Goal: Check status: Check status

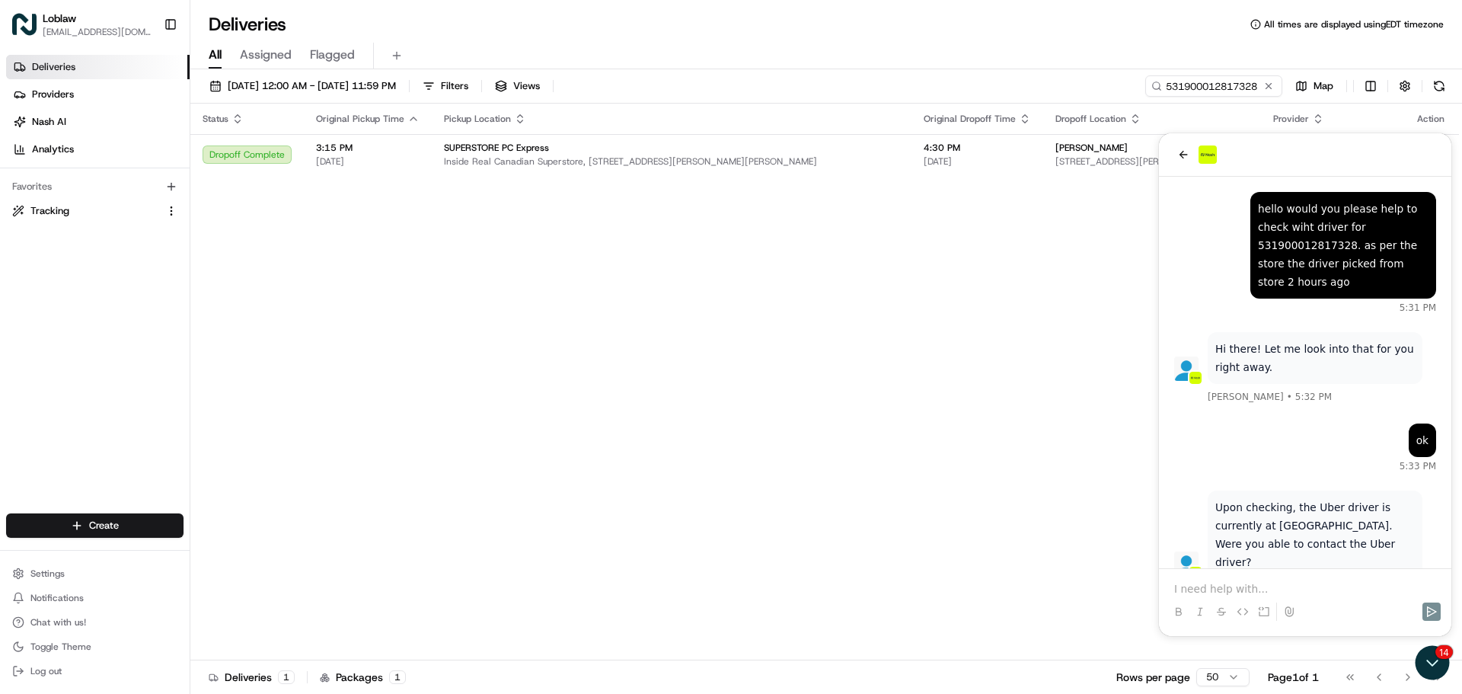
scroll to position [784, 0]
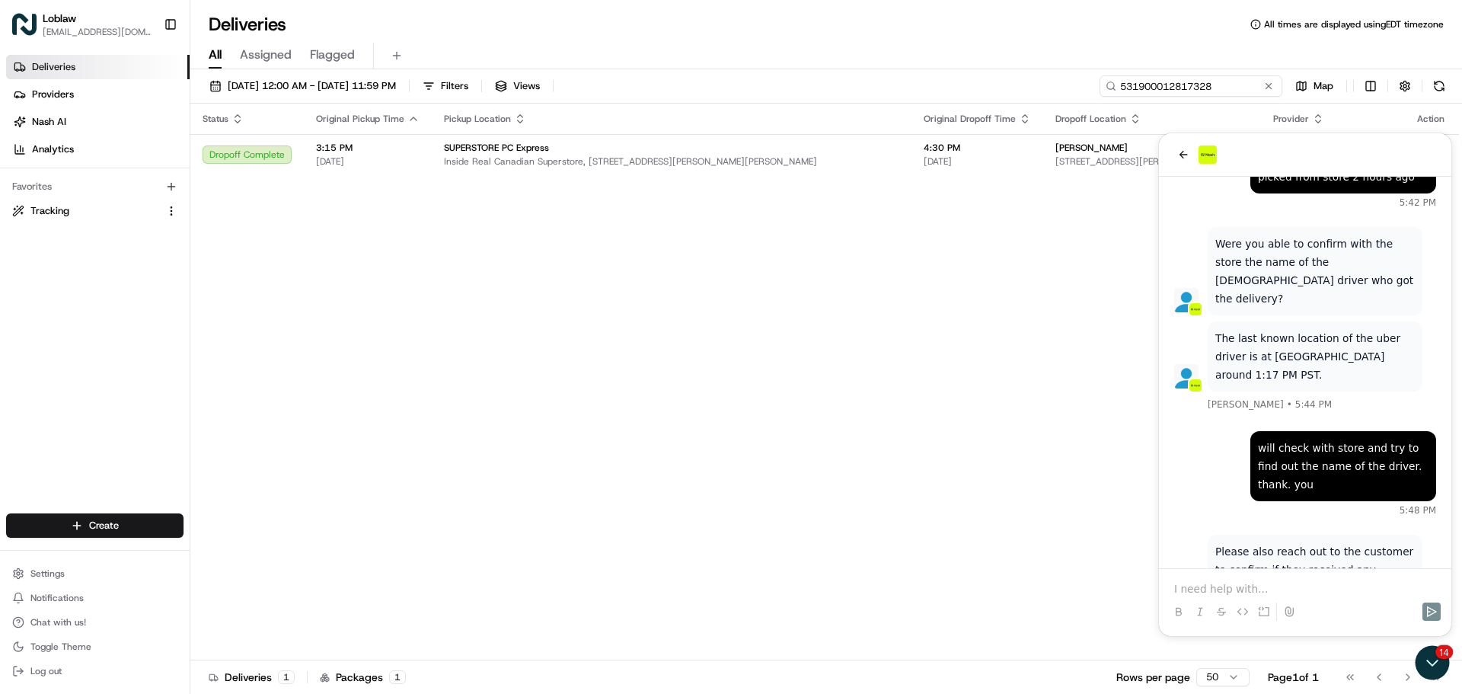
click at [1231, 82] on input "531900012817328" at bounding box center [1191, 85] width 183 height 21
click at [1231, 81] on input "531900012817328" at bounding box center [1191, 85] width 183 height 21
paste input "29726"
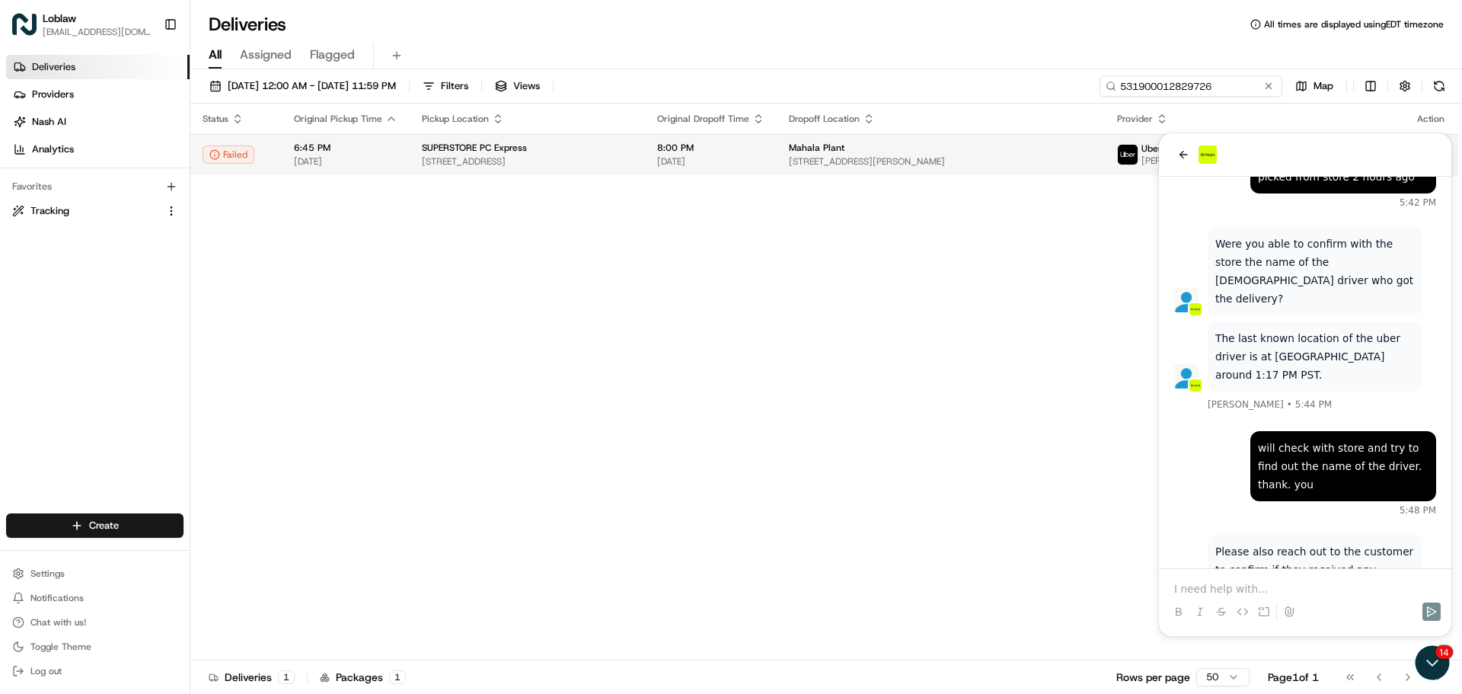
type input "531900012829726"
click at [559, 149] on div "SUPERSTORE PC Express" at bounding box center [527, 148] width 211 height 12
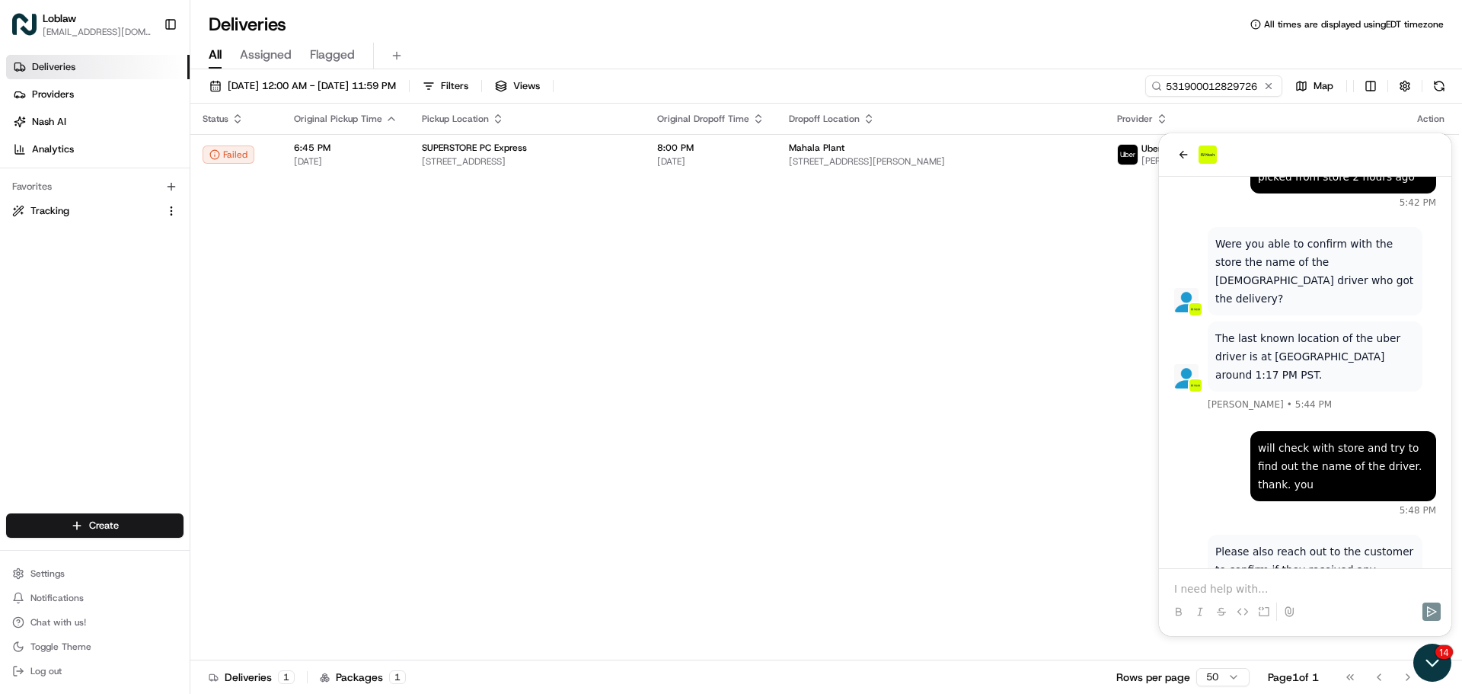
click at [1432, 659] on icon "Open customer support" at bounding box center [1433, 663] width 38 height 38
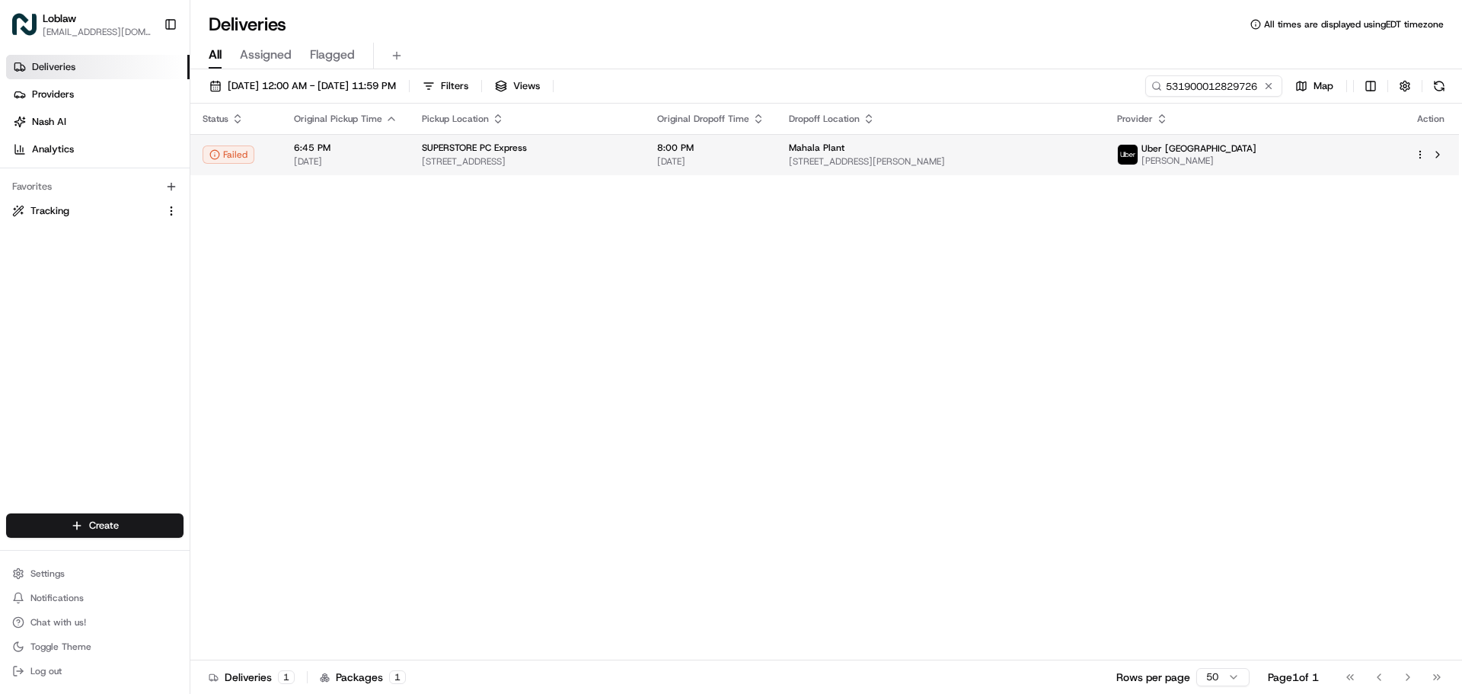
click at [1424, 153] on html "Loblaw [EMAIL_ADDRESS][DOMAIN_NAME] Toggle Sidebar Deliveries Providers [PERSON…" at bounding box center [731, 347] width 1462 height 694
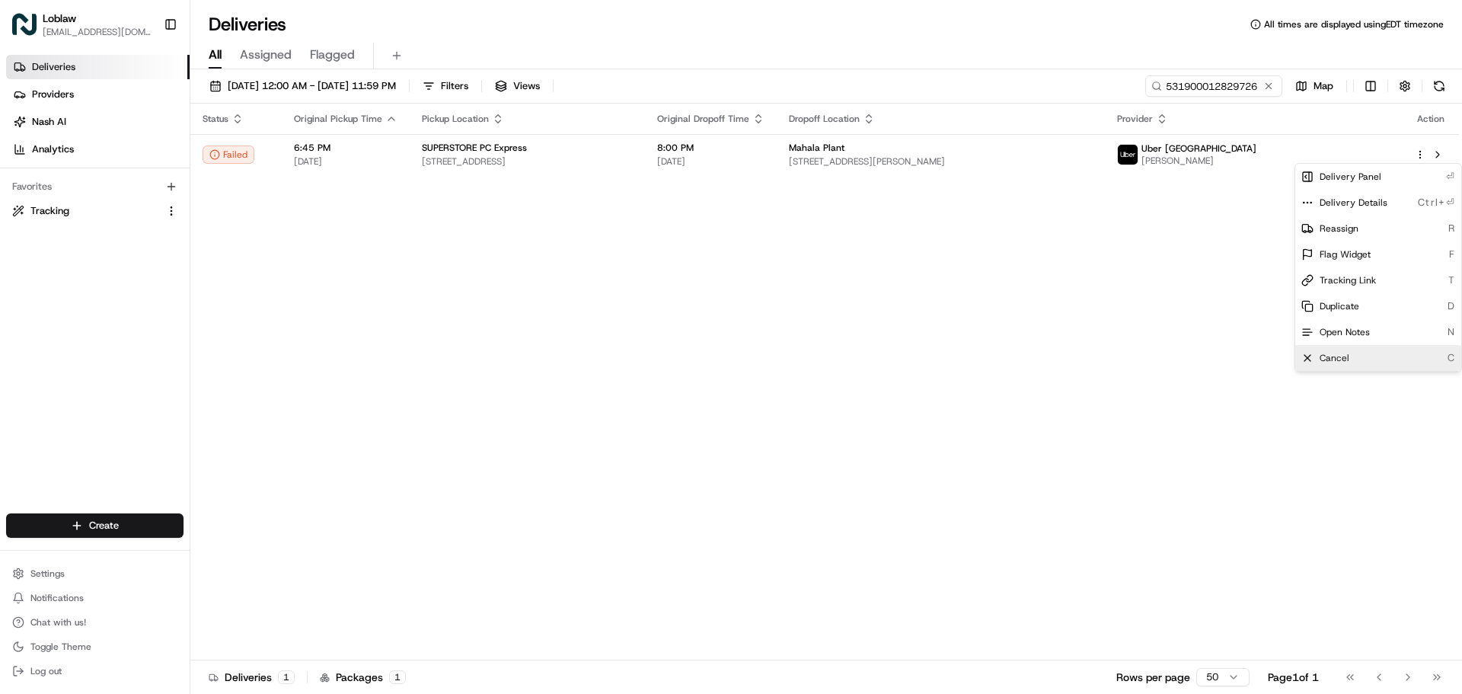
click at [1349, 352] on div "Cancel C" at bounding box center [1379, 358] width 166 height 26
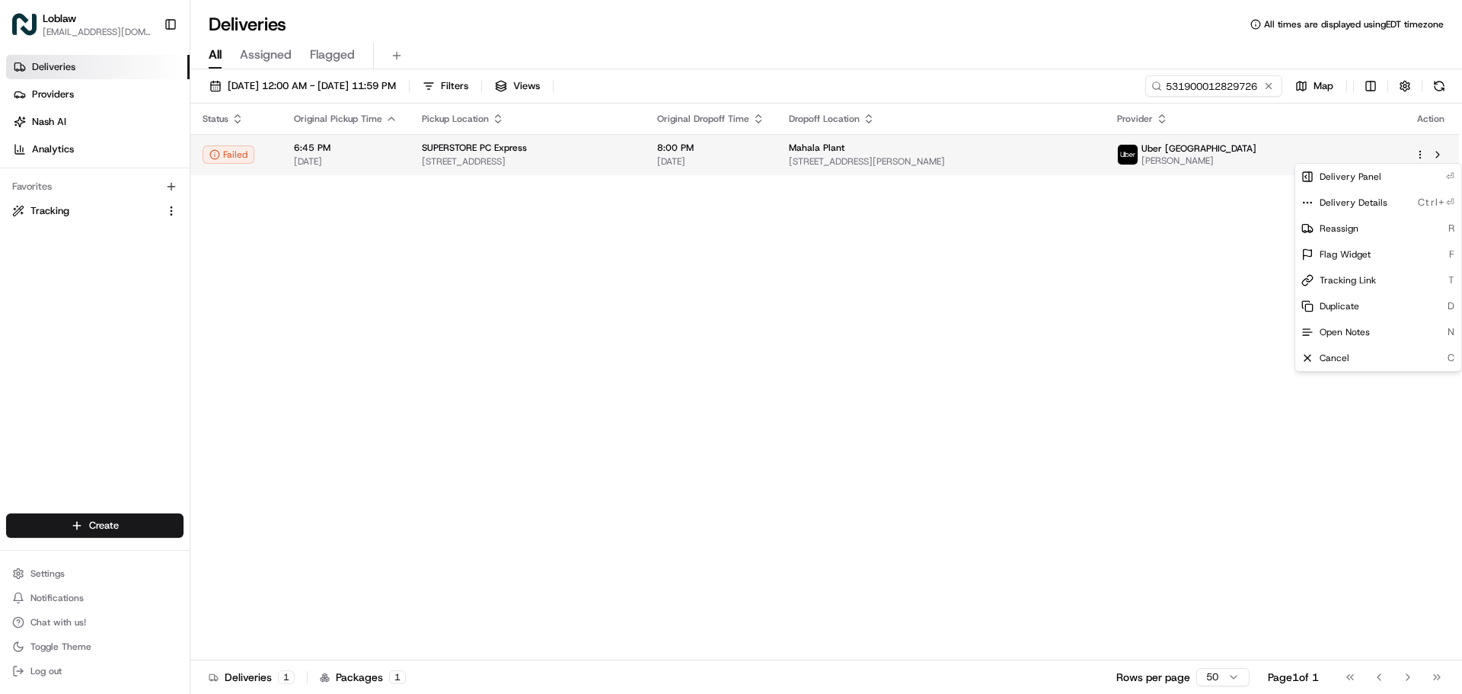
click at [777, 171] on td "8:00 PM [DATE]" at bounding box center [711, 154] width 132 height 41
click at [1414, 154] on td at bounding box center [1431, 154] width 56 height 41
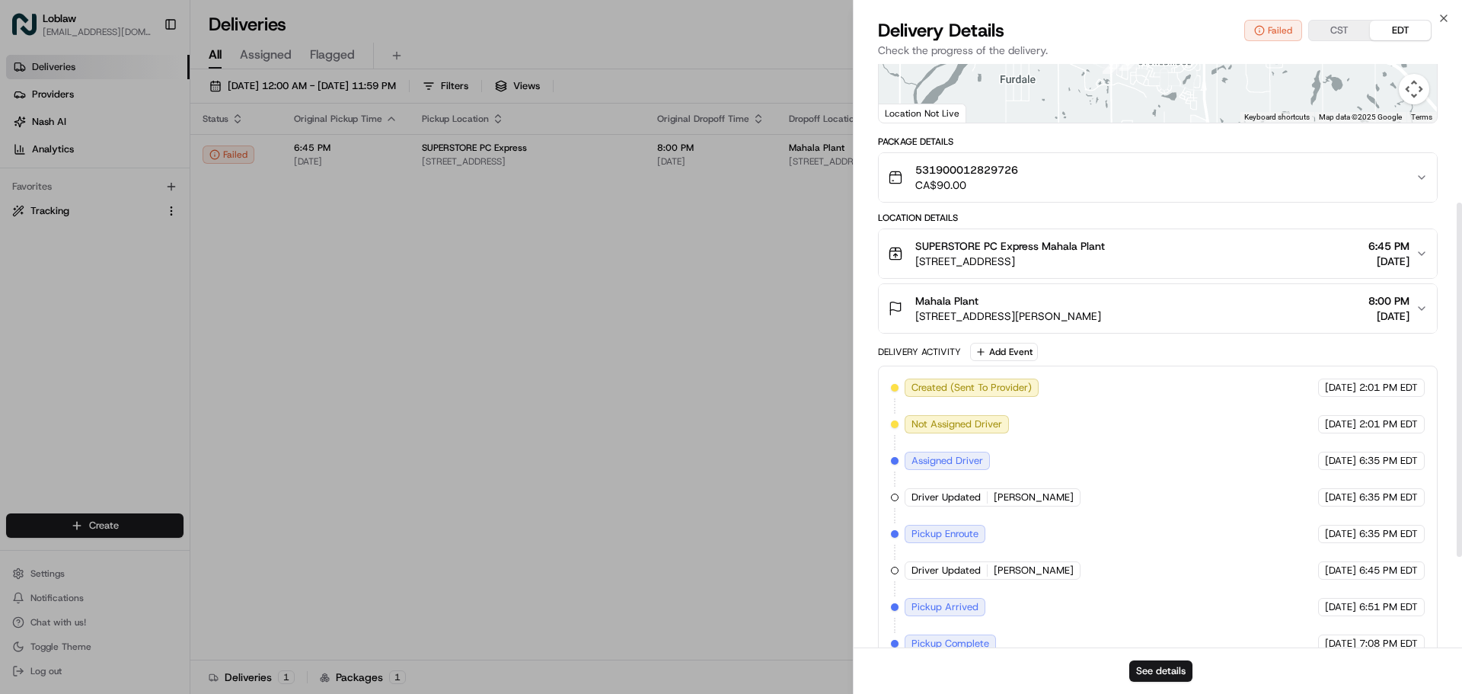
scroll to position [378, 0]
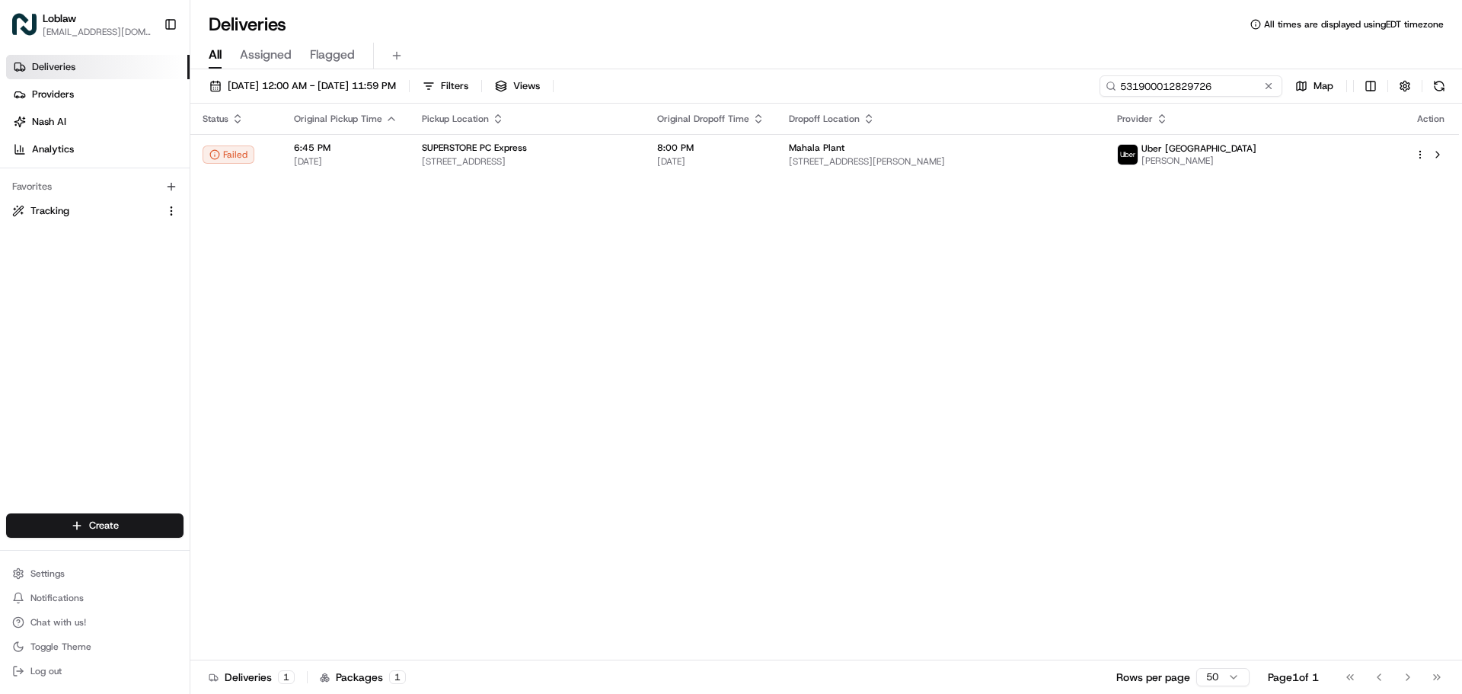
click at [1219, 85] on input "531900012829726" at bounding box center [1191, 85] width 183 height 21
paste input "787854"
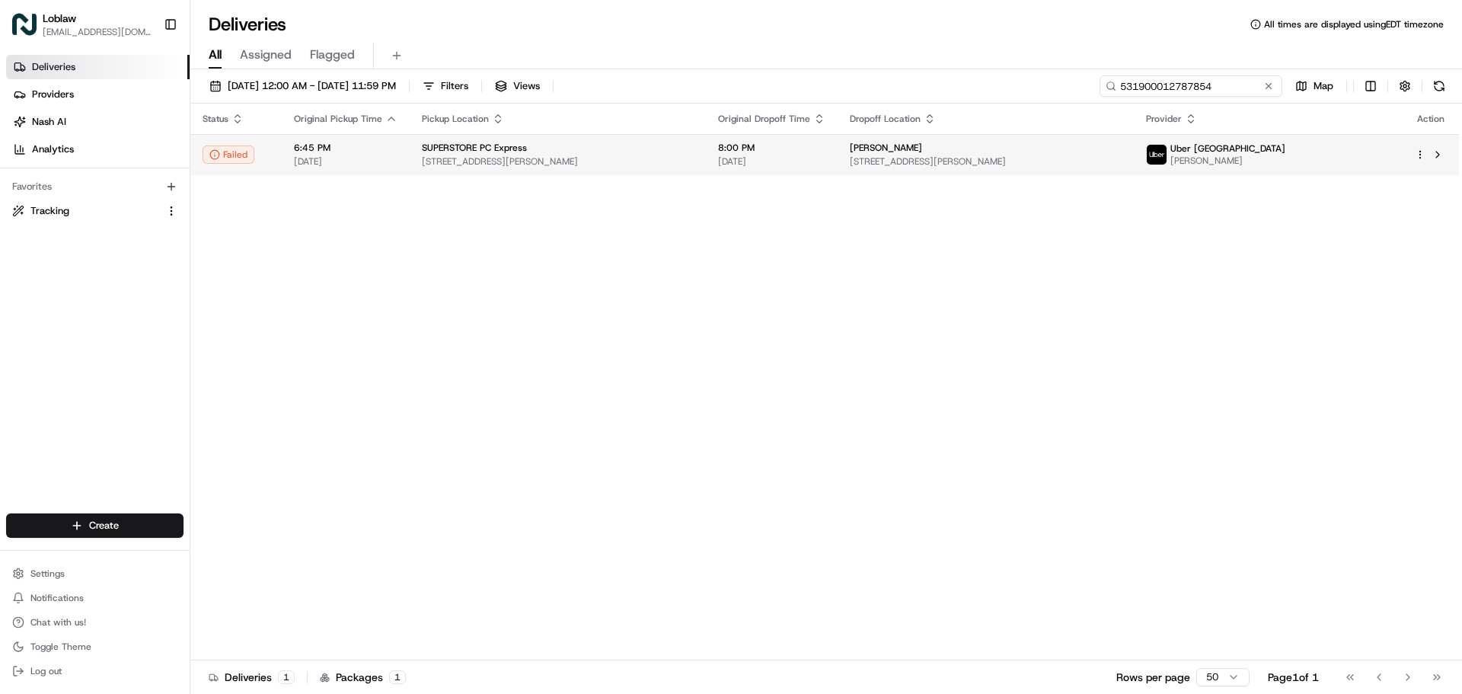
type input "531900012787854"
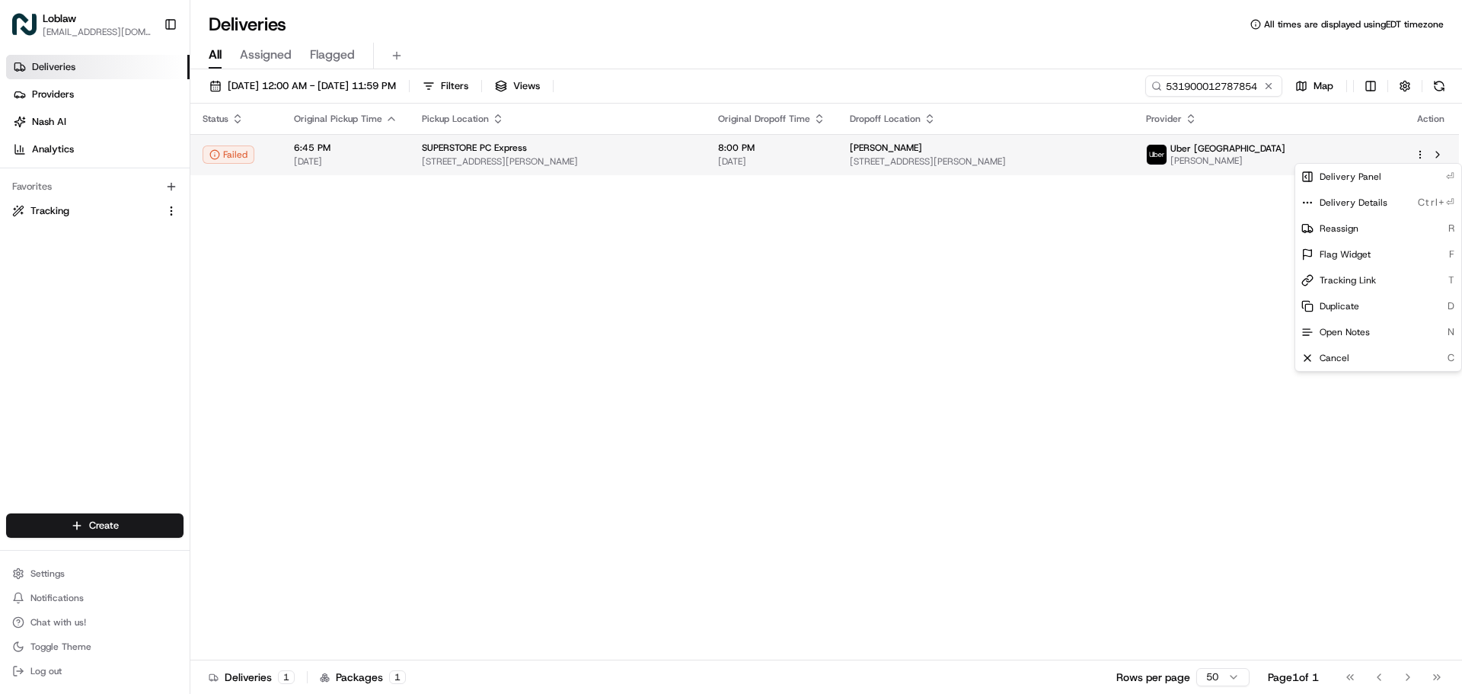
click at [1419, 152] on html "Loblaw [EMAIL_ADDRESS][DOMAIN_NAME] Toggle Sidebar Deliveries Providers [PERSON…" at bounding box center [731, 347] width 1462 height 694
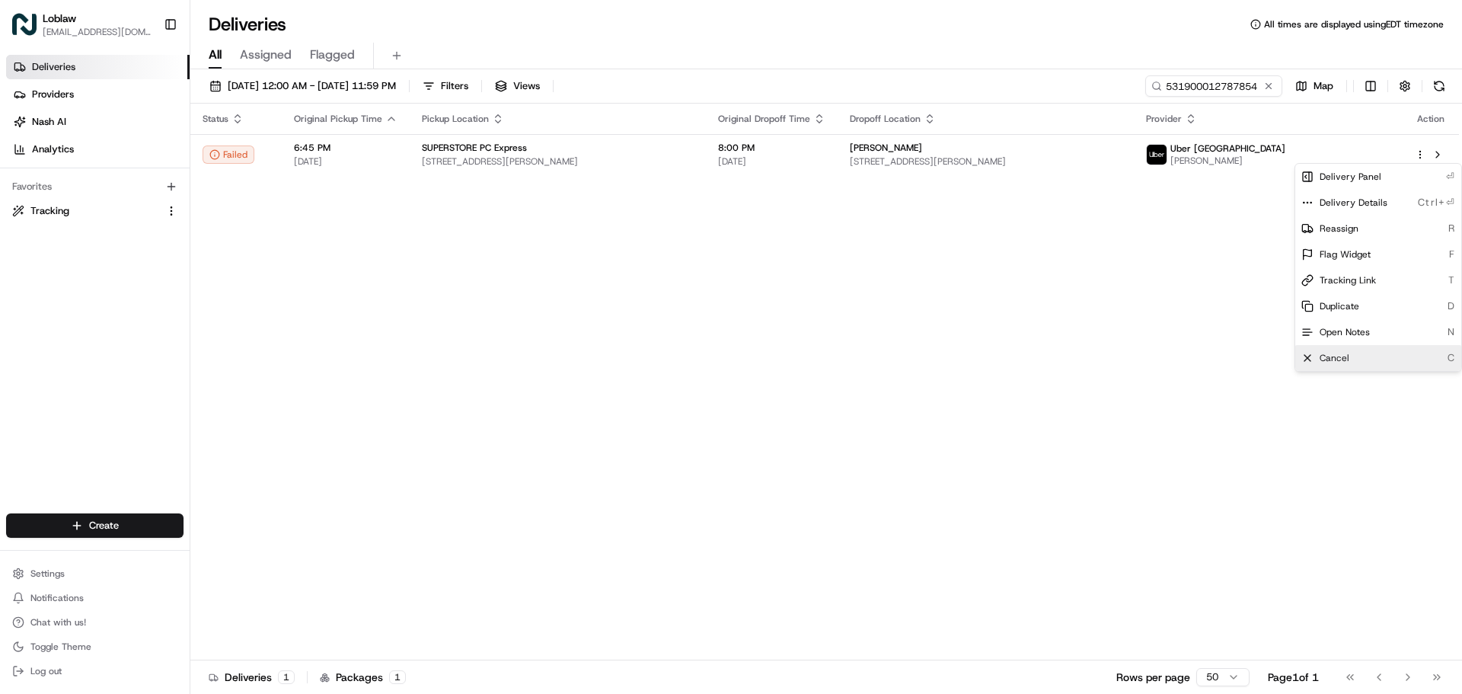
click at [1350, 361] on div "Cancel C" at bounding box center [1379, 358] width 166 height 26
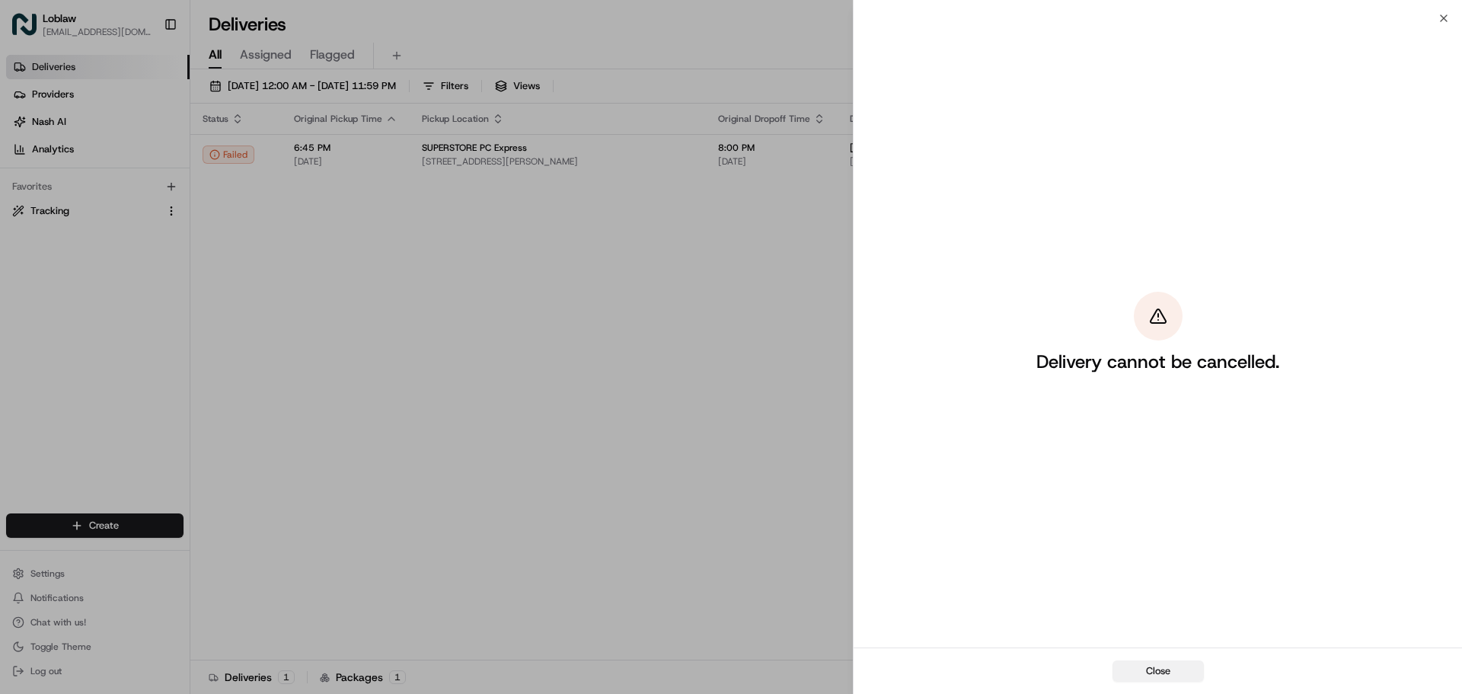
click at [1181, 670] on button "Close" at bounding box center [1158, 670] width 91 height 21
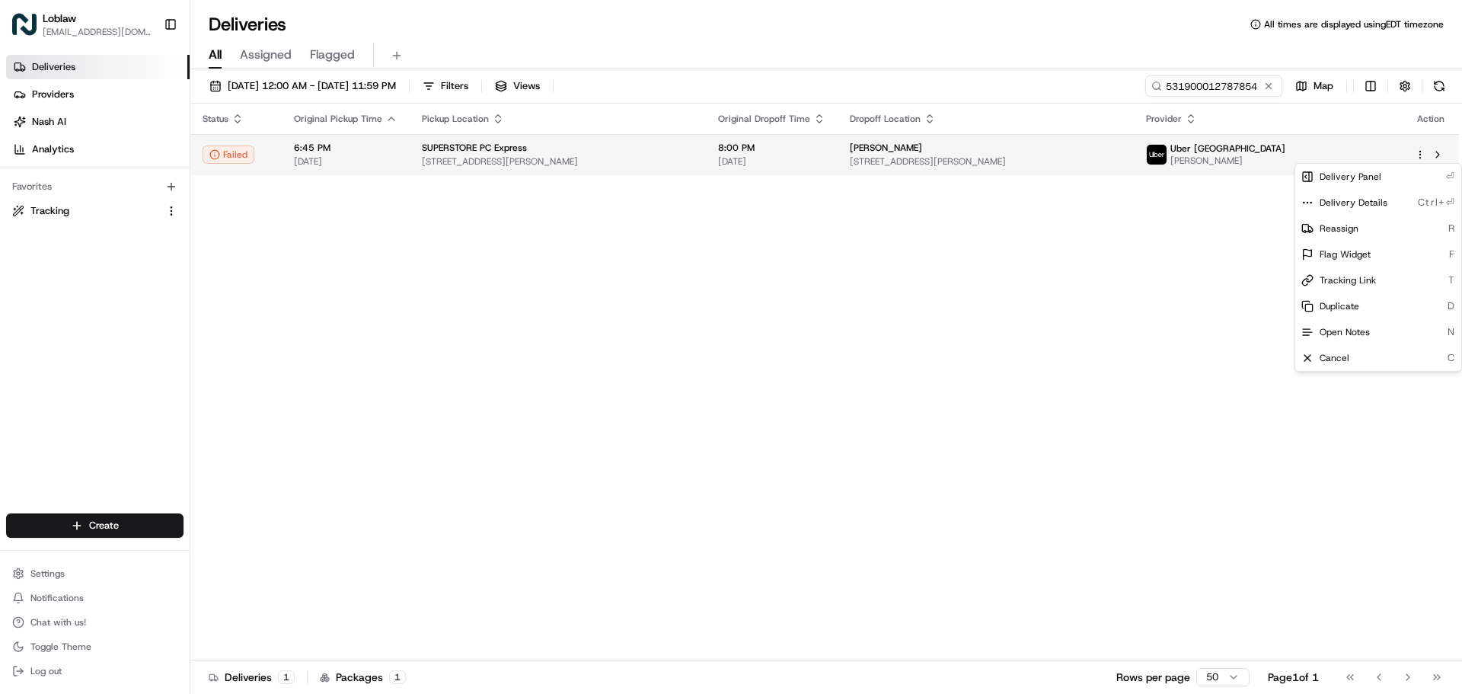
click at [1104, 161] on span "[STREET_ADDRESS][PERSON_NAME]" at bounding box center [986, 161] width 272 height 12
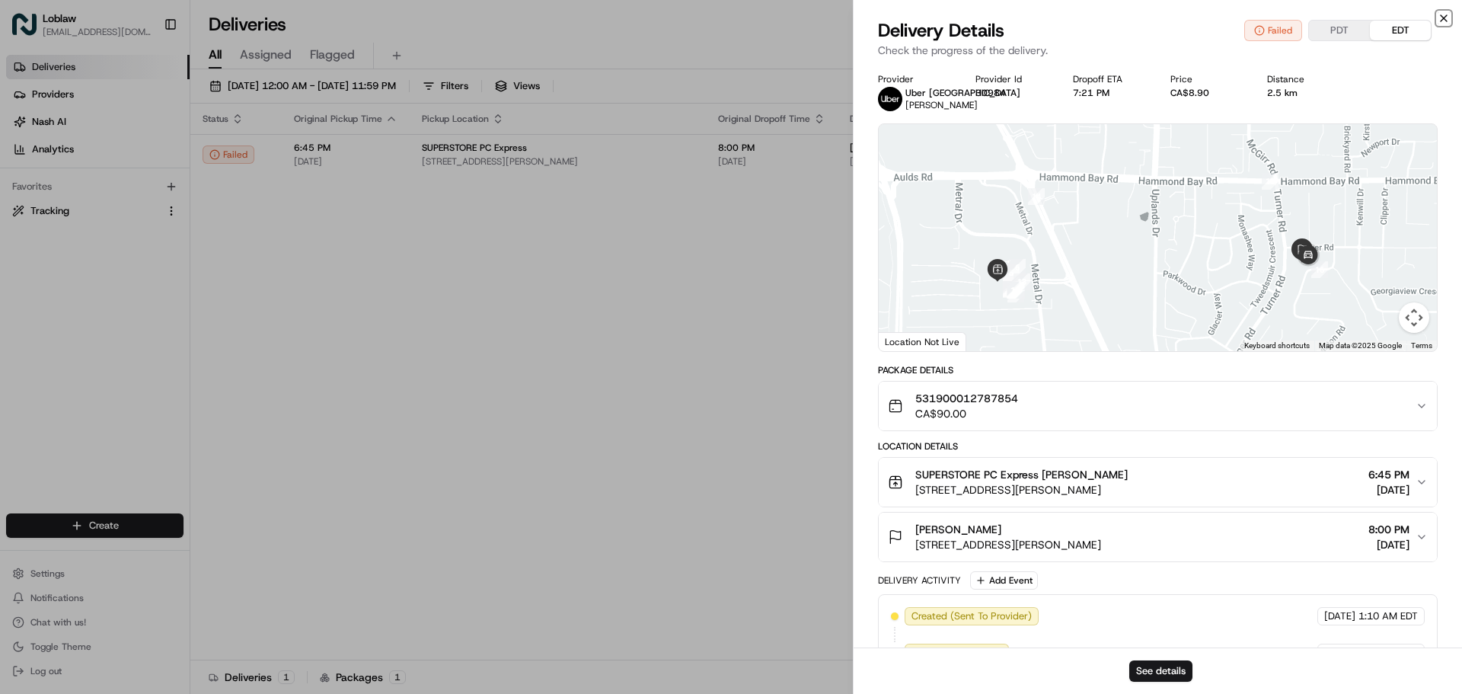
click at [1446, 15] on icon "button" at bounding box center [1444, 18] width 12 height 12
